Goal: Navigation & Orientation: Find specific page/section

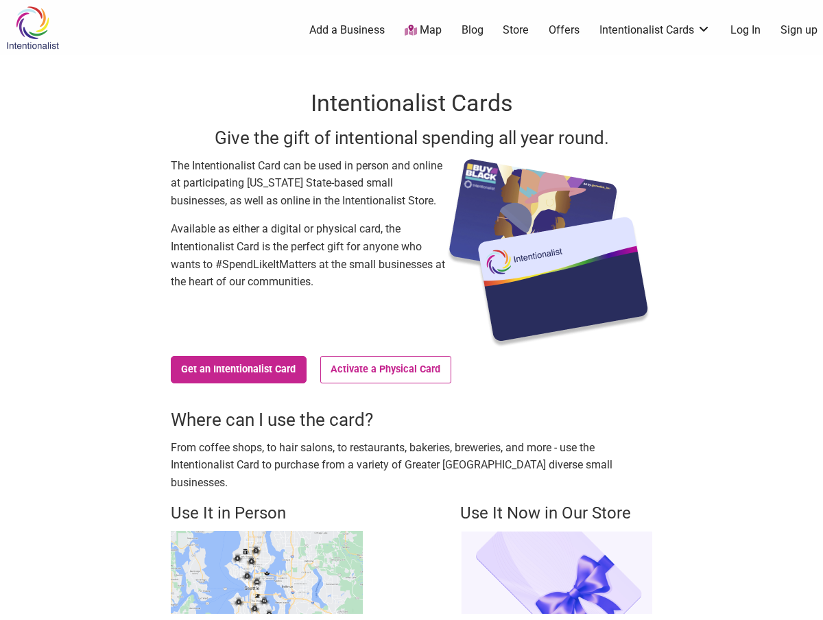
click at [429, 33] on link "Map" at bounding box center [423, 31] width 37 height 16
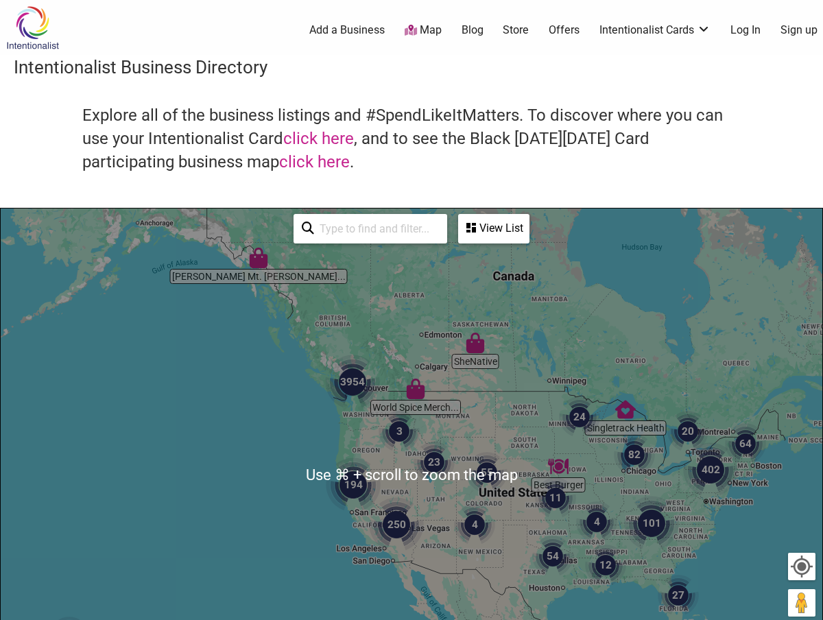
click at [361, 377] on img "3954" at bounding box center [352, 382] width 55 height 55
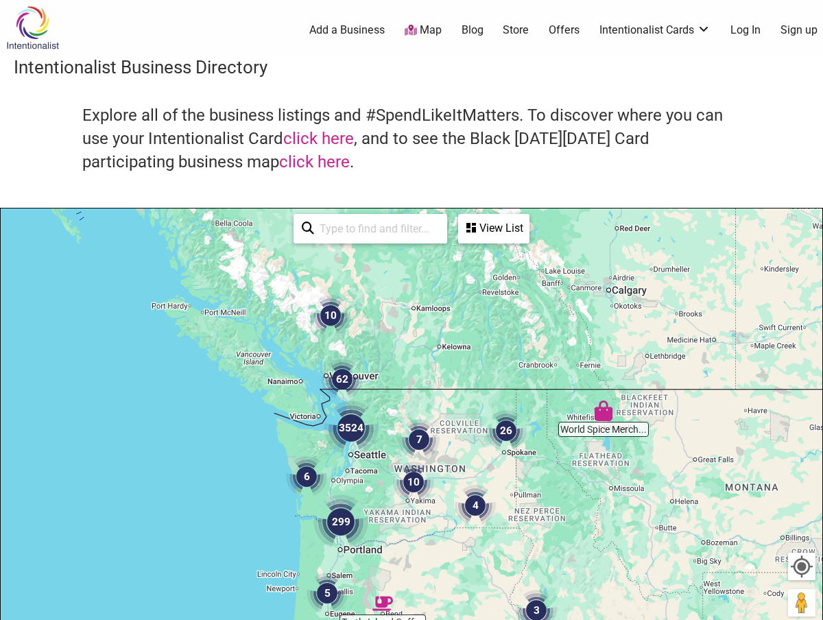
click at [353, 434] on img "3524" at bounding box center [351, 428] width 55 height 55
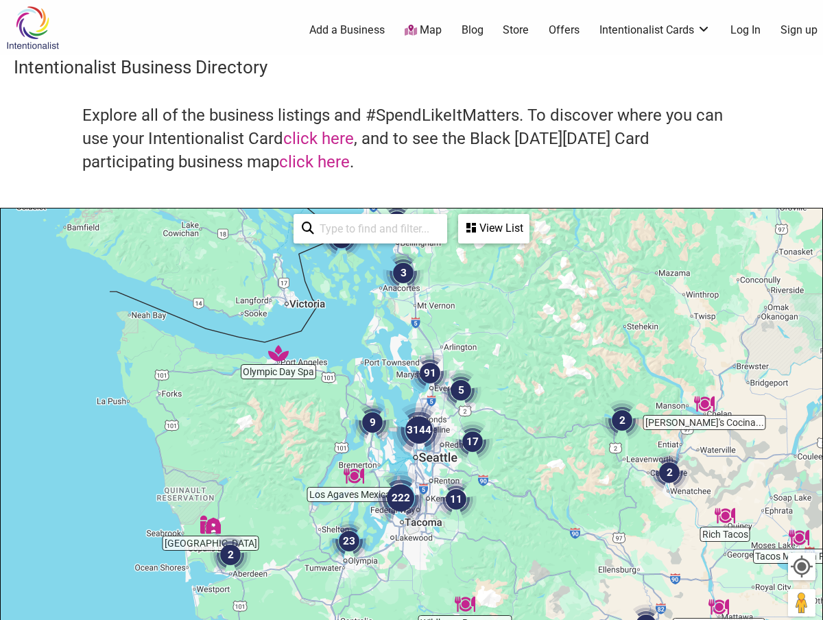
click at [425, 438] on img "3144" at bounding box center [419, 430] width 55 height 55
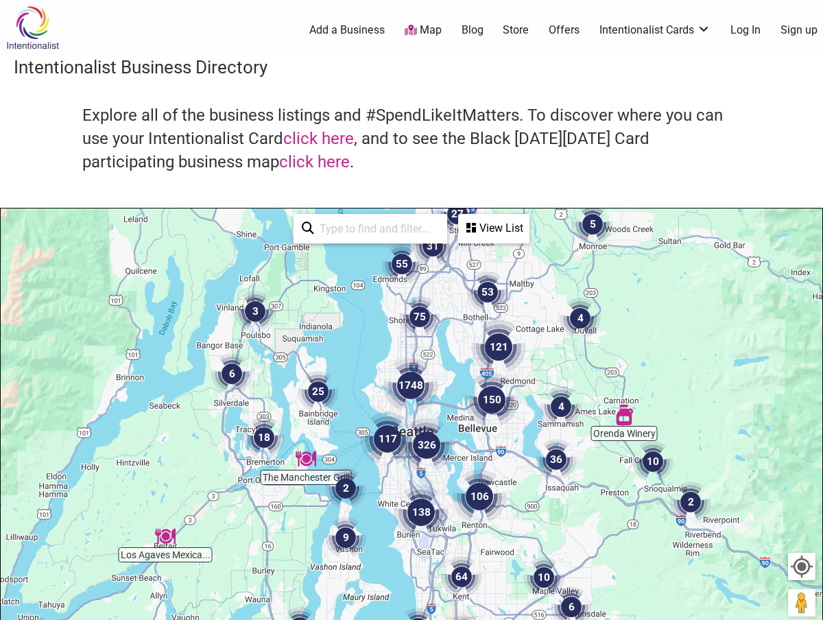
click at [404, 380] on img "1748" at bounding box center [410, 385] width 55 height 55
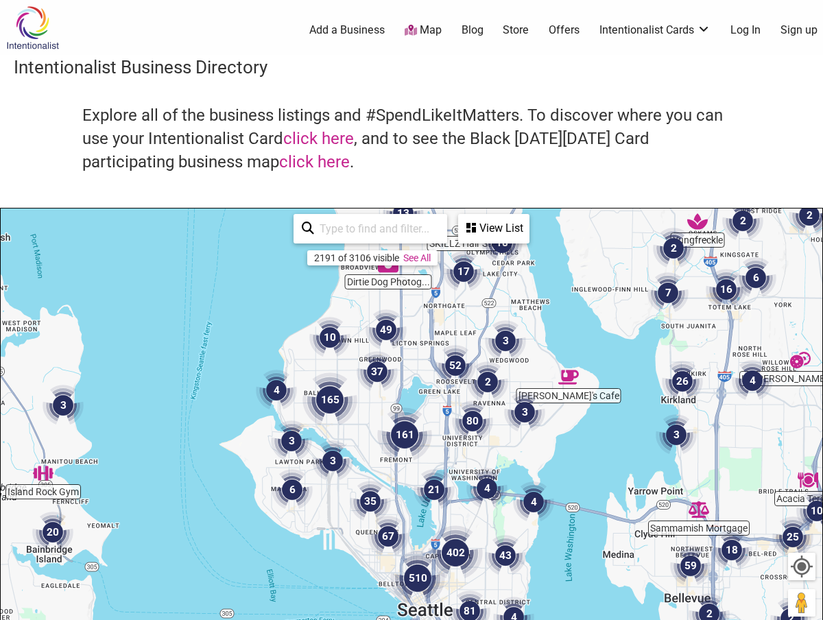
click at [453, 376] on img "52" at bounding box center [455, 365] width 41 height 41
